Goal: Task Accomplishment & Management: Manage account settings

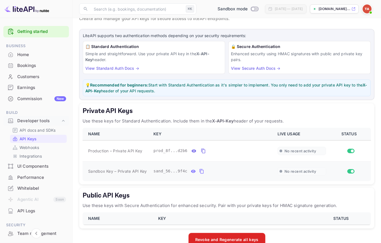
scroll to position [32, 0]
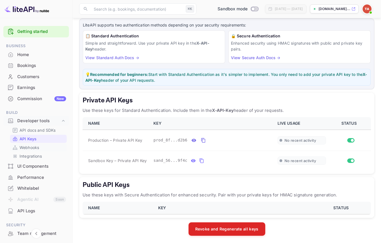
click at [30, 145] on p "Webhooks" at bounding box center [30, 148] width 20 height 6
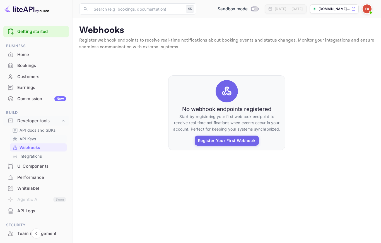
click at [30, 137] on p "API Keys" at bounding box center [28, 139] width 16 height 6
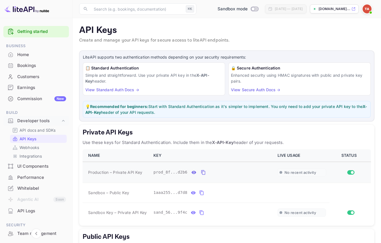
click at [287, 172] on span "No recent activity" at bounding box center [301, 172] width 32 height 5
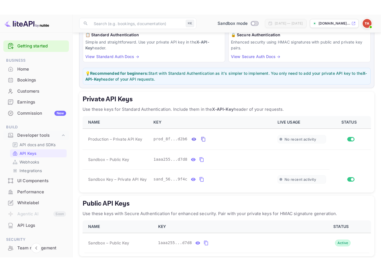
scroll to position [43, 0]
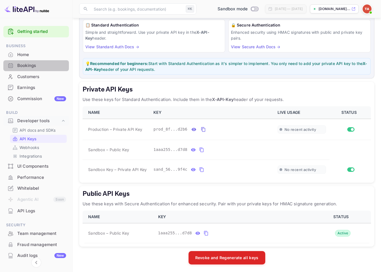
click at [25, 65] on div "Bookings" at bounding box center [41, 66] width 49 height 6
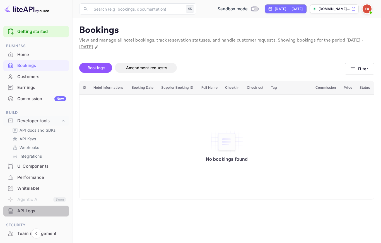
click at [31, 212] on div "API Logs" at bounding box center [41, 211] width 49 height 6
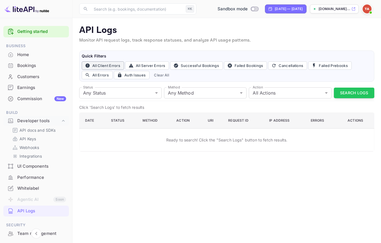
click at [99, 66] on button "All Client Errors" at bounding box center [103, 65] width 42 height 8
type input "4xx"
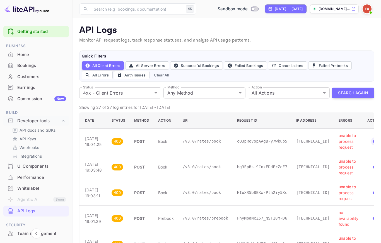
click at [374, 140] on icon "button" at bounding box center [375, 142] width 5 height 4
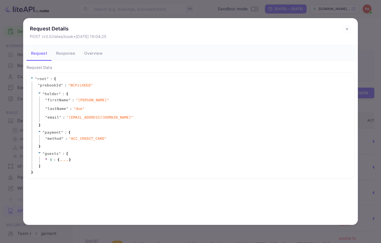
click at [68, 55] on button "Response" at bounding box center [66, 53] width 28 height 16
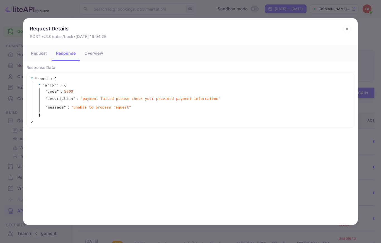
click at [99, 54] on button "Overview" at bounding box center [93, 53] width 27 height 16
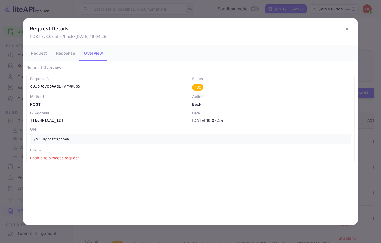
click at [68, 56] on button "Response" at bounding box center [66, 53] width 28 height 16
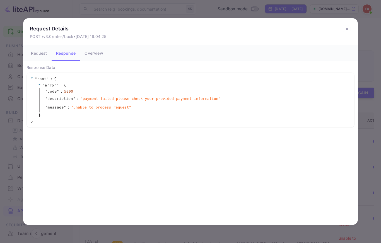
click at [85, 55] on button "Overview" at bounding box center [93, 53] width 27 height 16
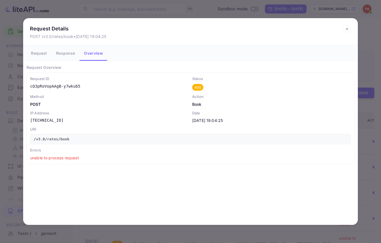
click at [347, 30] on icon at bounding box center [347, 29] width 2 height 2
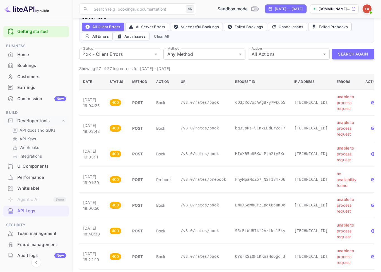
scroll to position [27, 0]
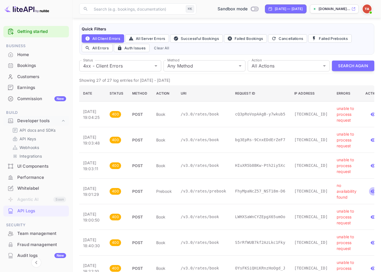
click at [371, 190] on icon "button" at bounding box center [373, 192] width 5 height 4
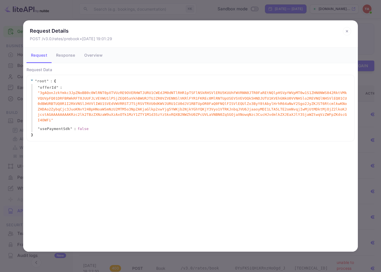
click at [70, 57] on button "Response" at bounding box center [66, 55] width 28 height 16
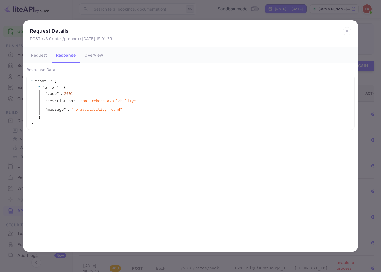
click at [89, 58] on button "Overview" at bounding box center [93, 55] width 27 height 16
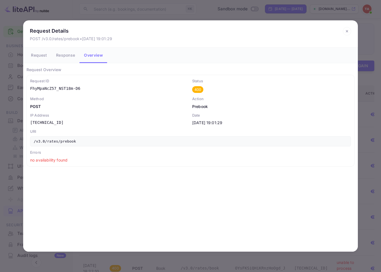
click at [348, 34] on icon at bounding box center [347, 31] width 8 height 8
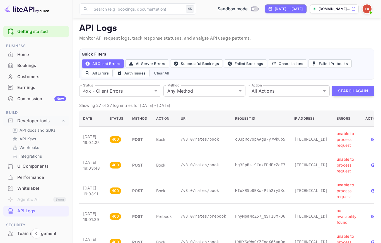
scroll to position [0, 0]
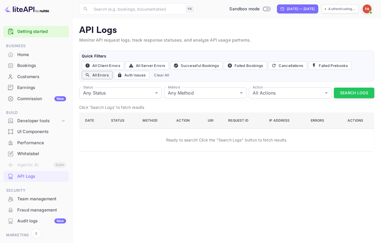
click at [92, 75] on button "All Errors" at bounding box center [97, 75] width 31 height 8
type input "4xx,5xx"
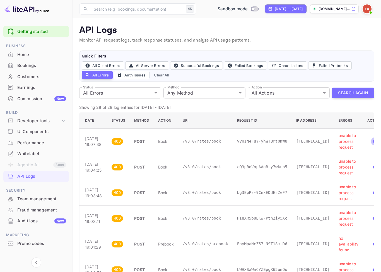
click at [373, 141] on icon "button" at bounding box center [376, 142] width 6 height 6
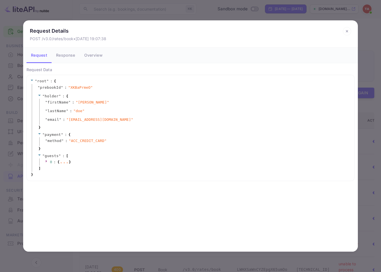
click at [351, 30] on icon at bounding box center [347, 31] width 8 height 8
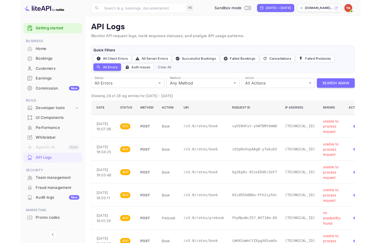
scroll to position [0, 2]
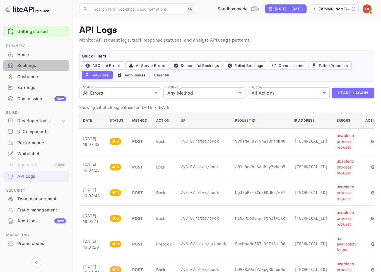
click at [34, 69] on div "Bookings" at bounding box center [36, 65] width 66 height 11
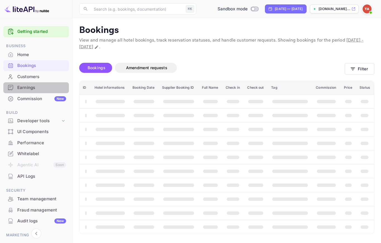
click at [28, 89] on div "Earnings" at bounding box center [41, 88] width 49 height 6
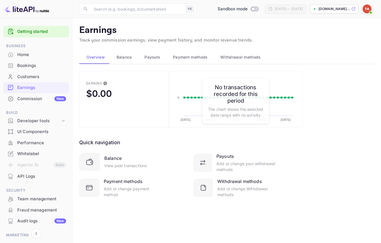
click at [191, 58] on span "Payment methods" at bounding box center [190, 57] width 35 height 7
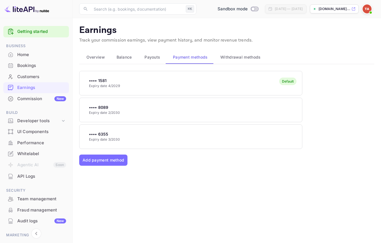
click at [187, 139] on div "•••• 6355 Expiry date 3/2030" at bounding box center [191, 137] width 223 height 22
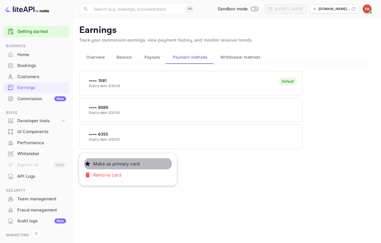
click at [136, 163] on p "Make as primary card" at bounding box center [116, 163] width 51 height 11
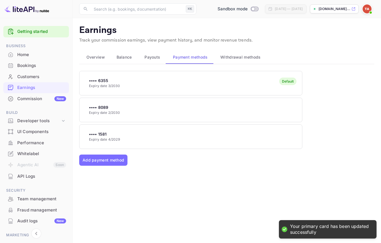
click at [247, 171] on div "•••• 6355 Expiry date 3/2030 Default •••• 8089 Expiry date 2/2030 •••• 1581 Exp…" at bounding box center [226, 134] width 295 height 126
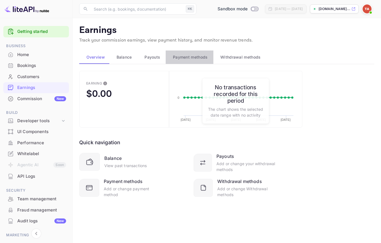
click at [191, 56] on span "Payment methods" at bounding box center [190, 57] width 35 height 7
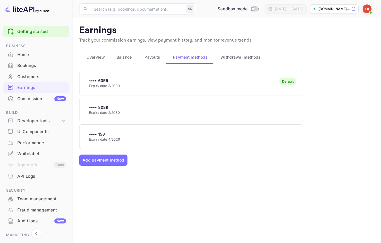
click at [185, 113] on div "•••• 8089 Expiry date 2/2030" at bounding box center [191, 110] width 223 height 22
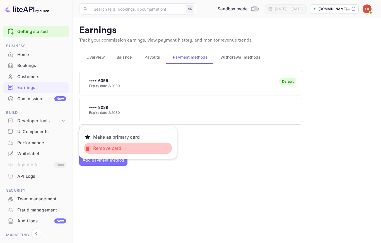
click at [125, 149] on button "Remove card" at bounding box center [128, 148] width 88 height 11
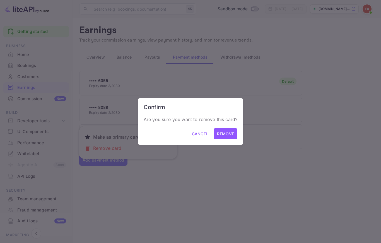
click at [231, 137] on button "Remove" at bounding box center [226, 133] width 24 height 11
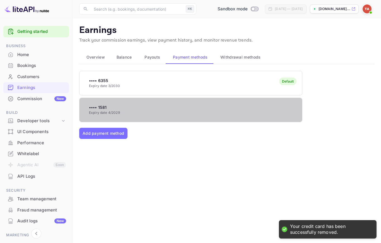
click at [174, 112] on div "•••• 1581 Expiry date 4/2029" at bounding box center [191, 110] width 223 height 22
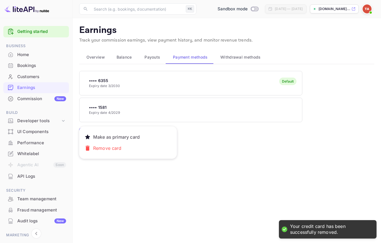
click at [121, 145] on p "Remove card" at bounding box center [107, 148] width 33 height 11
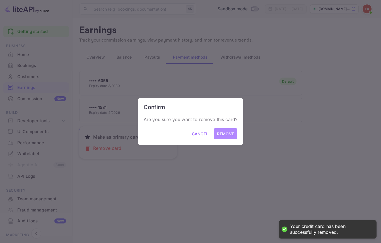
click at [227, 138] on button "Remove" at bounding box center [226, 133] width 24 height 11
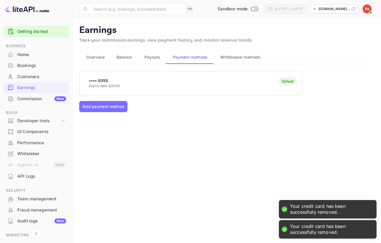
click at [110, 114] on div "•••• 6355 Expiry date 3/2030 Default Add payment method" at bounding box center [226, 134] width 295 height 126
click at [109, 107] on button "Add payment method" at bounding box center [103, 106] width 48 height 11
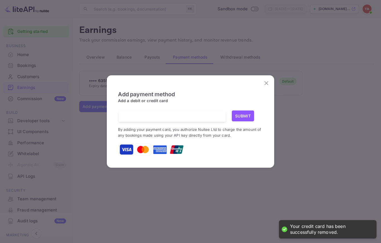
click at [155, 122] on div at bounding box center [174, 116] width 103 height 11
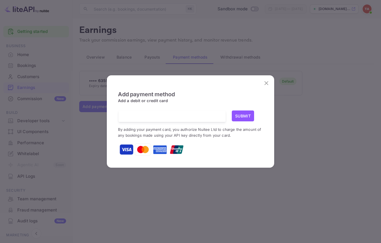
click at [244, 121] on button "Submit" at bounding box center [243, 116] width 22 height 11
click at [248, 115] on button "Submit" at bounding box center [243, 116] width 22 height 11
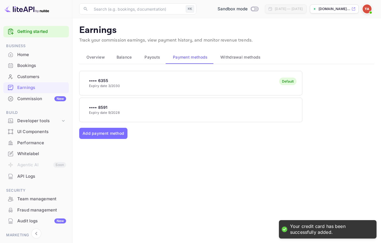
click at [226, 157] on div "•••• 6355 Expiry date 3/2030 Default •••• 8591 Expiry date 9/2028 Add payment m…" at bounding box center [226, 134] width 295 height 126
